Goal: Task Accomplishment & Management: Complete application form

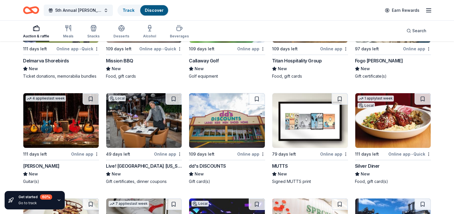
scroll to position [1900, 0]
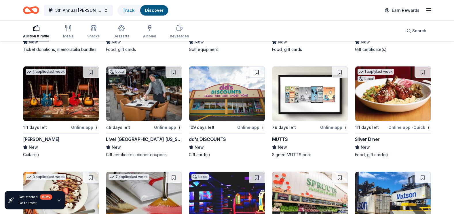
click at [145, 138] on div "Live! [GEOGRAPHIC_DATA] [US_STATE]" at bounding box center [144, 139] width 76 height 7
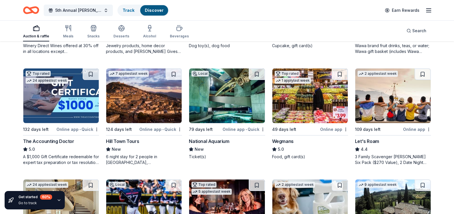
scroll to position [0, 0]
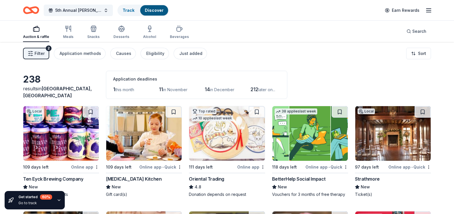
click at [59, 157] on img at bounding box center [60, 133] width 75 height 55
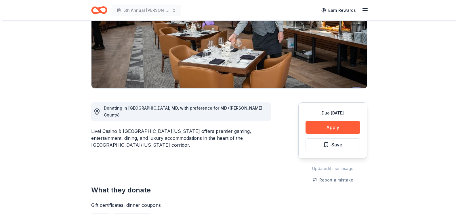
scroll to position [115, 0]
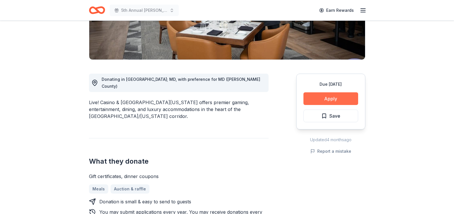
click at [328, 98] on button "Apply" at bounding box center [330, 98] width 55 height 13
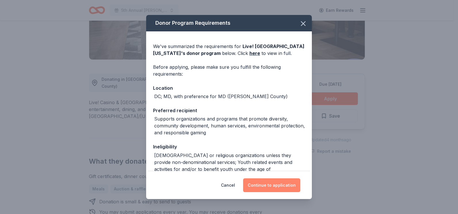
click at [261, 185] on button "Continue to application" at bounding box center [271, 186] width 57 height 14
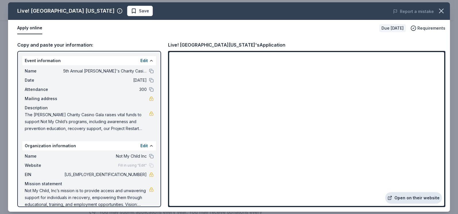
click at [412, 198] on link "Open on their website" at bounding box center [414, 198] width 57 height 12
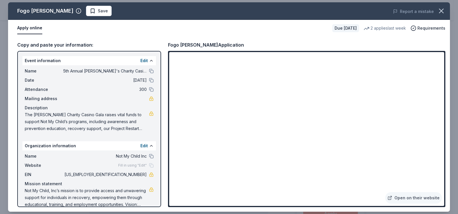
scroll to position [86, 0]
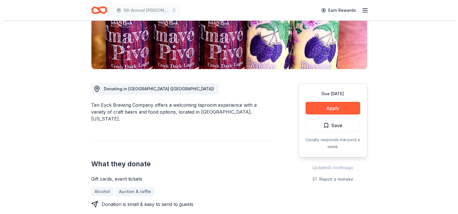
scroll to position [115, 0]
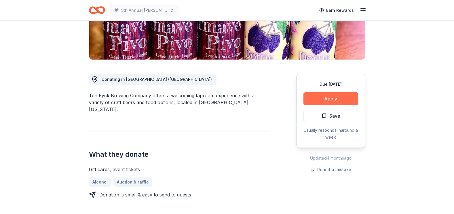
click at [335, 98] on button "Apply" at bounding box center [330, 98] width 55 height 13
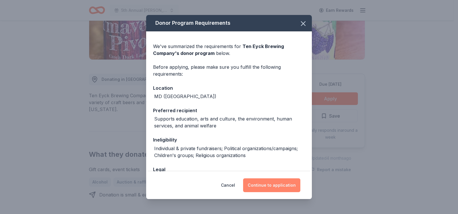
click at [269, 189] on button "Continue to application" at bounding box center [271, 186] width 57 height 14
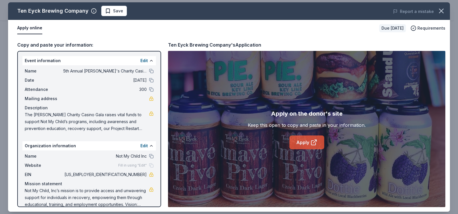
click at [302, 144] on link "Apply" at bounding box center [307, 143] width 35 height 14
